Goal: Task Accomplishment & Management: Manage account settings

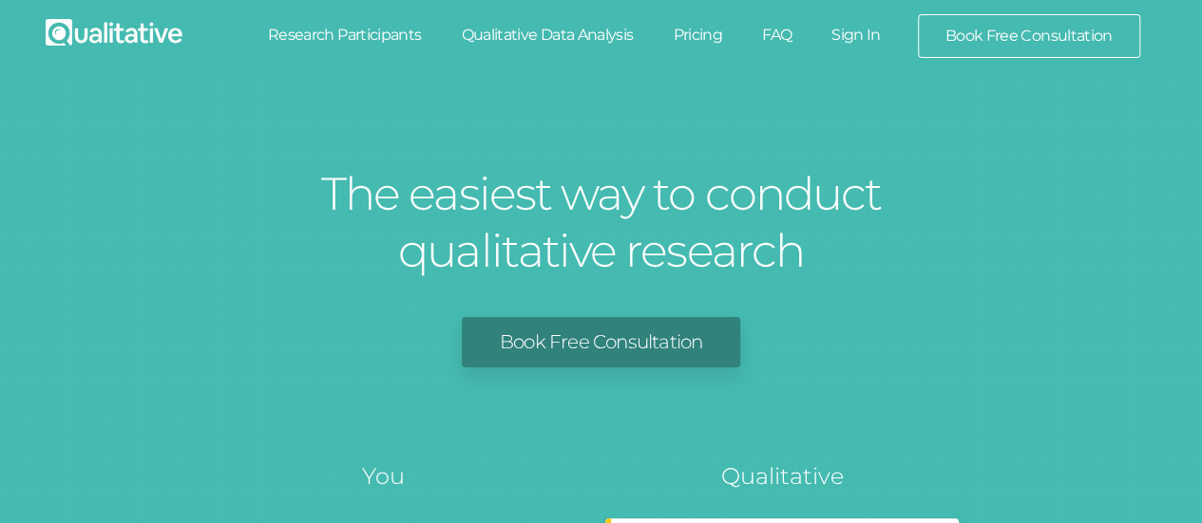
click at [863, 36] on link "Sign In" at bounding box center [855, 35] width 89 height 42
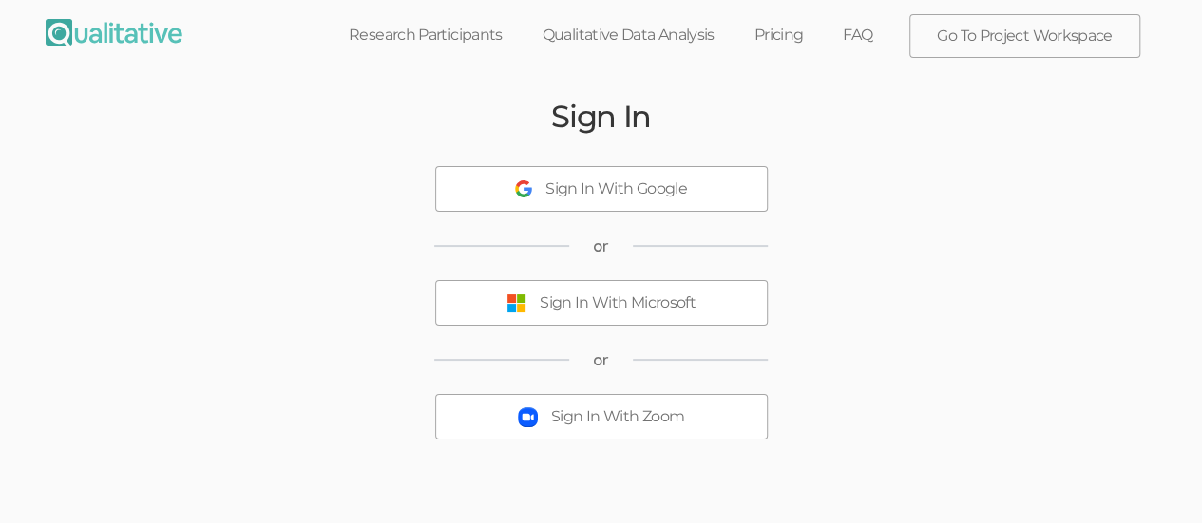
click at [593, 308] on div "Sign In With Microsoft" at bounding box center [618, 304] width 156 height 22
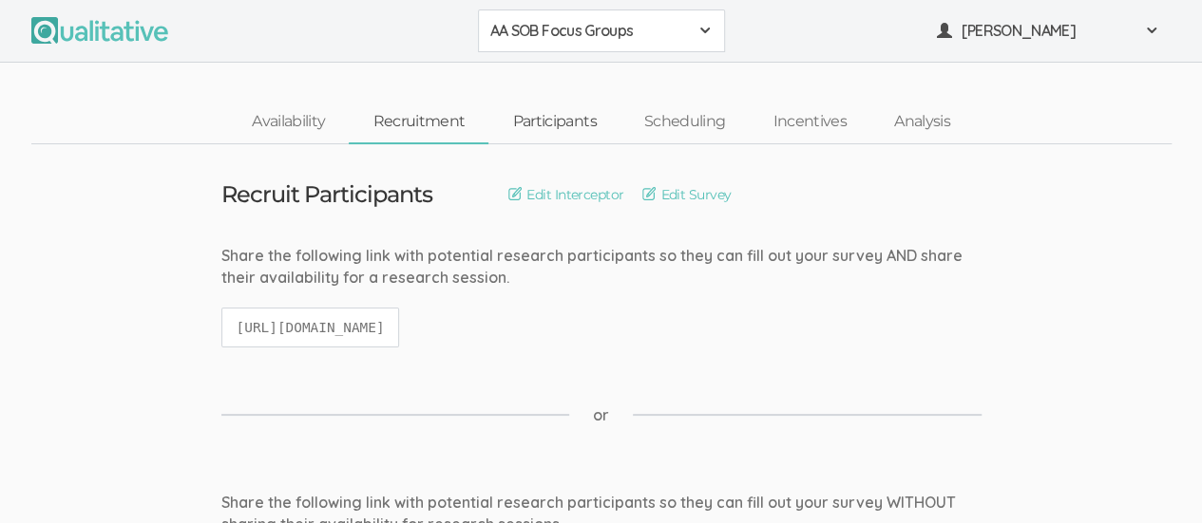
click at [566, 123] on link "Participants" at bounding box center [553, 122] width 131 height 41
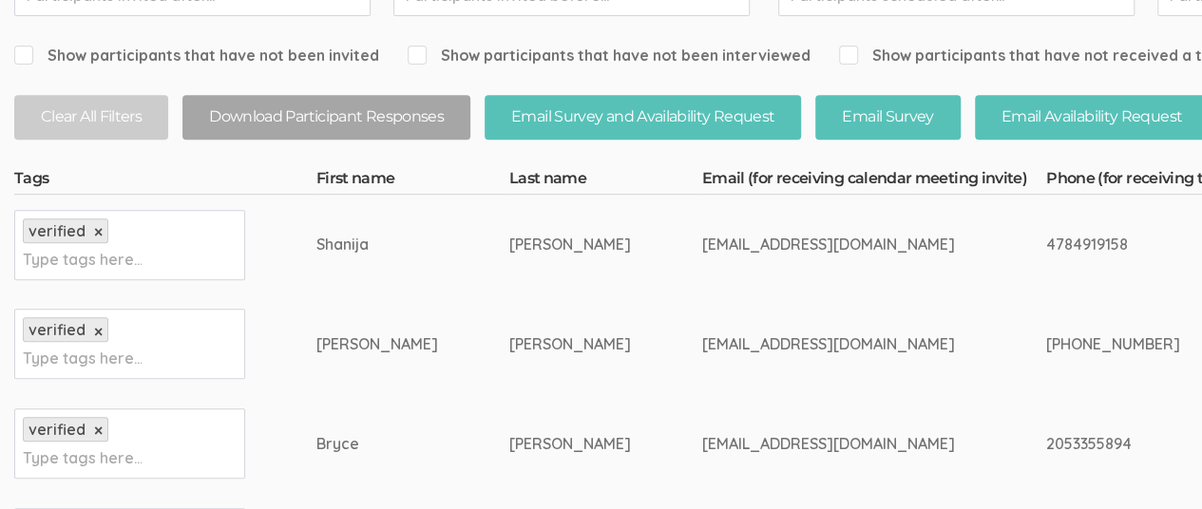
scroll to position [456, 0]
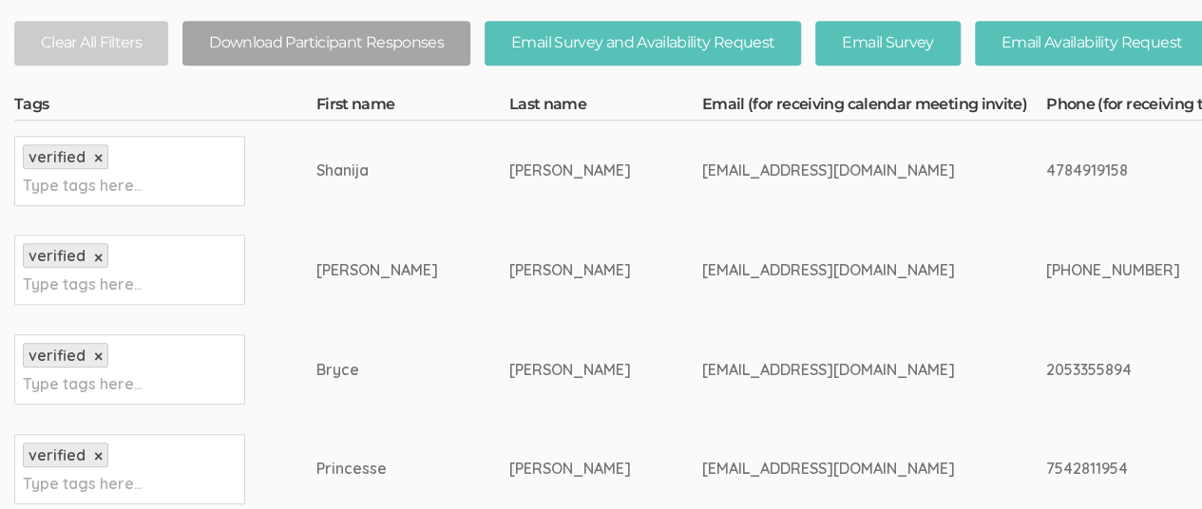
drag, startPoint x: 276, startPoint y: 166, endPoint x: 344, endPoint y: 171, distance: 68.6
click at [344, 171] on div "Shanija" at bounding box center [377, 171] width 122 height 22
copy div "Shanija"
